Goal: Task Accomplishment & Management: Manage account settings

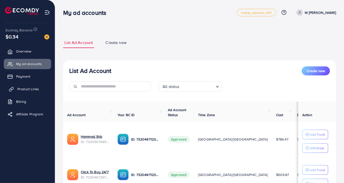
click at [21, 90] on span "Product Links" at bounding box center [28, 89] width 22 height 5
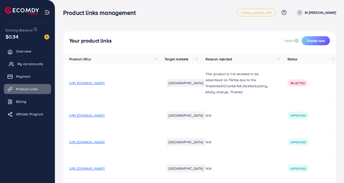
click at [31, 61] on span "My ad accounts" at bounding box center [30, 63] width 26 height 5
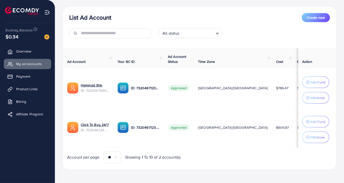
scroll to position [54, 0]
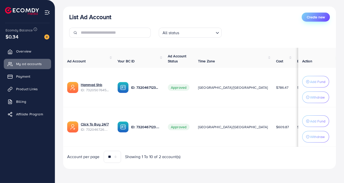
click at [316, 18] on span "Create new" at bounding box center [316, 17] width 18 height 5
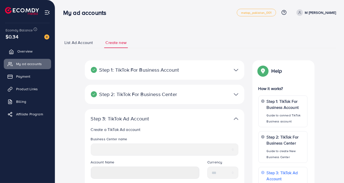
click at [23, 54] on link "Overview" at bounding box center [27, 51] width 47 height 10
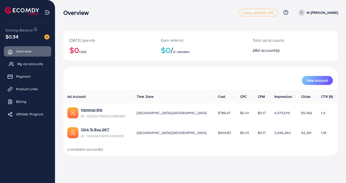
click at [30, 67] on link "My ad accounts" at bounding box center [27, 64] width 47 height 10
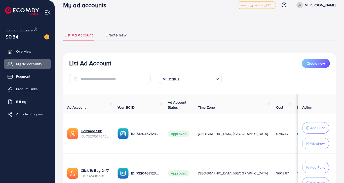
scroll to position [4, 0]
